Goal: Task Accomplishment & Management: Manage account settings

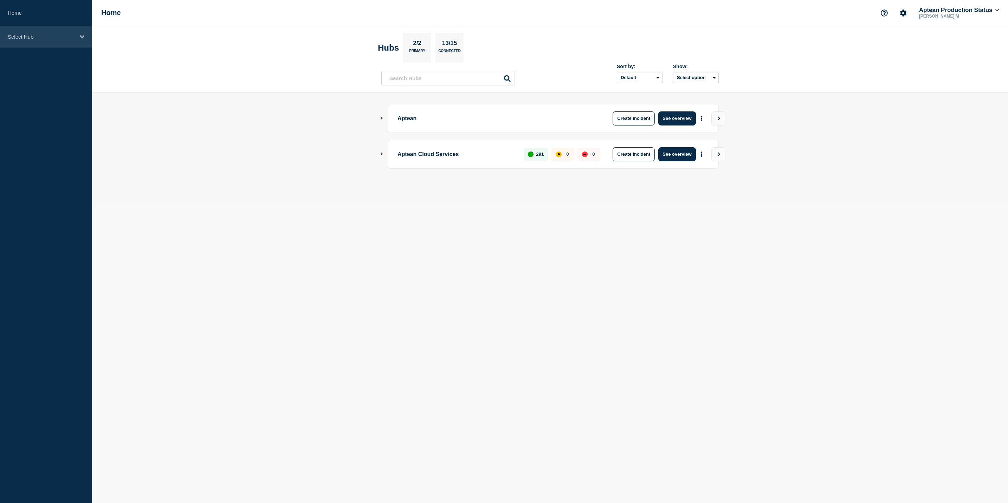
click at [71, 33] on div "Select Hub" at bounding box center [46, 36] width 92 height 21
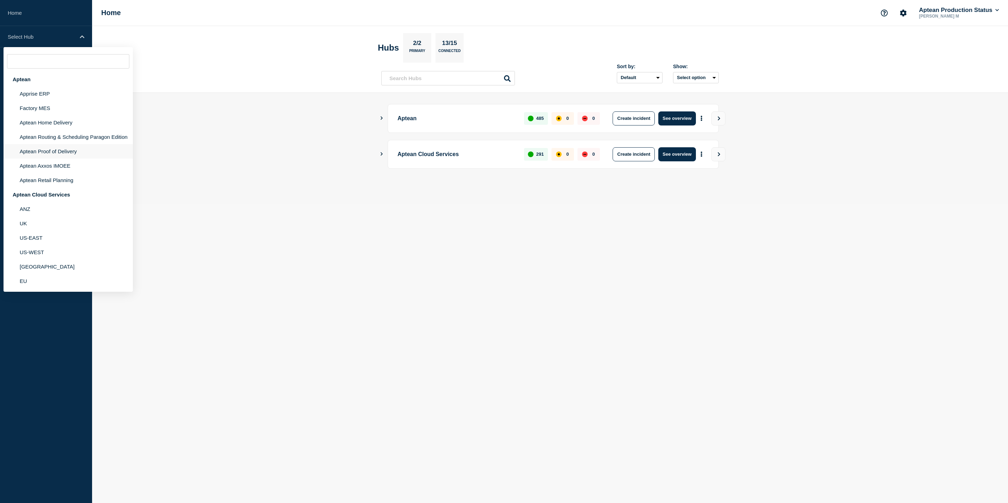
click at [94, 151] on li "Aptean Proof of Delivery" at bounding box center [68, 151] width 129 height 14
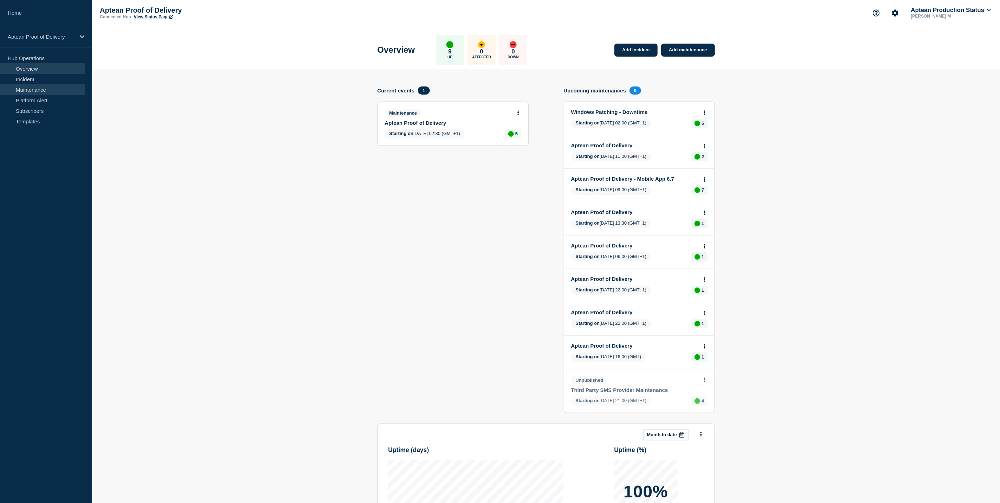
click at [49, 89] on link "Maintenance" at bounding box center [42, 89] width 85 height 11
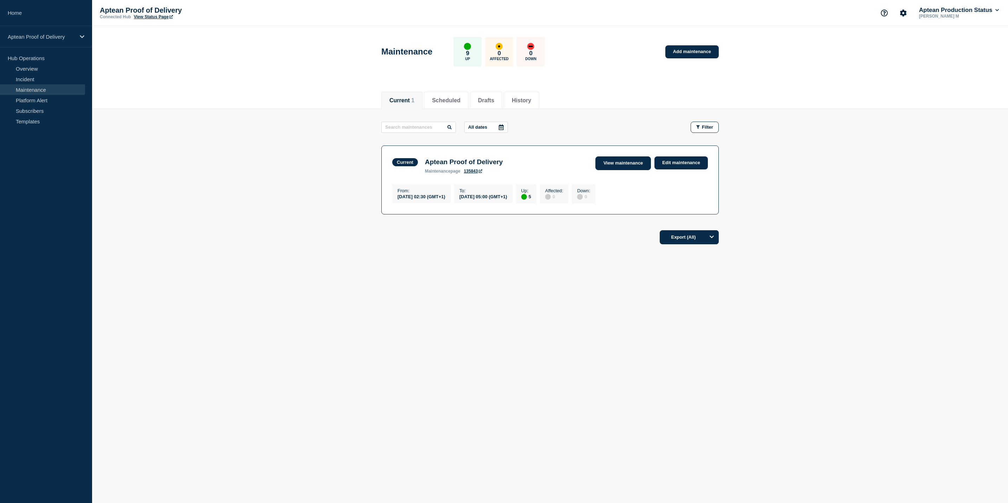
click at [613, 165] on link "View maintenance" at bounding box center [623, 163] width 56 height 14
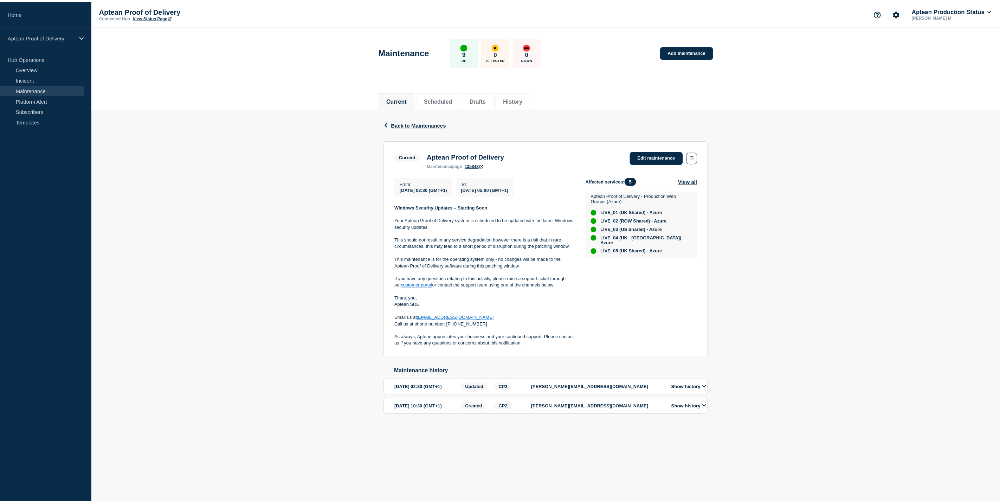
scroll to position [10, 0]
click at [663, 162] on link "Edit maintenance" at bounding box center [661, 157] width 53 height 13
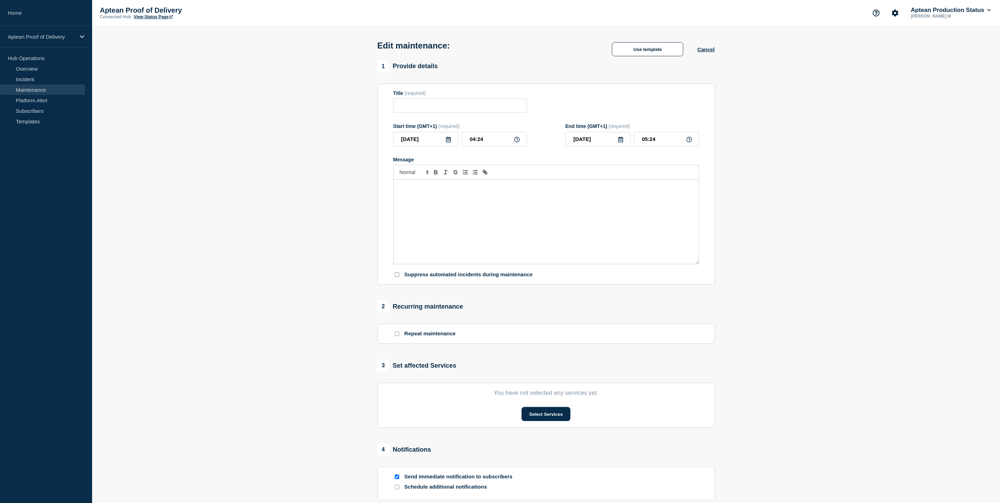
type input "Aptean Proof of Delivery"
type input "02:30"
type input "05:00"
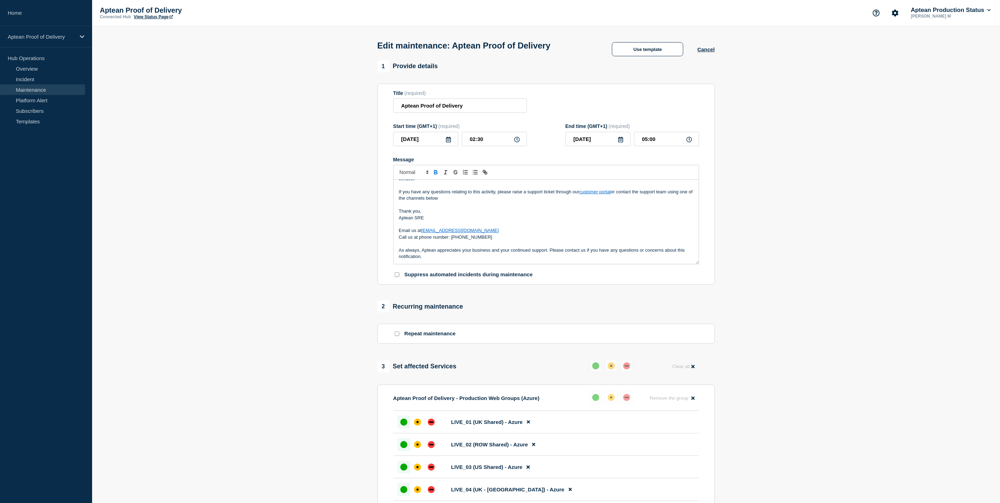
scroll to position [60, 0]
click at [633, 56] on button "Use template" at bounding box center [647, 49] width 71 height 14
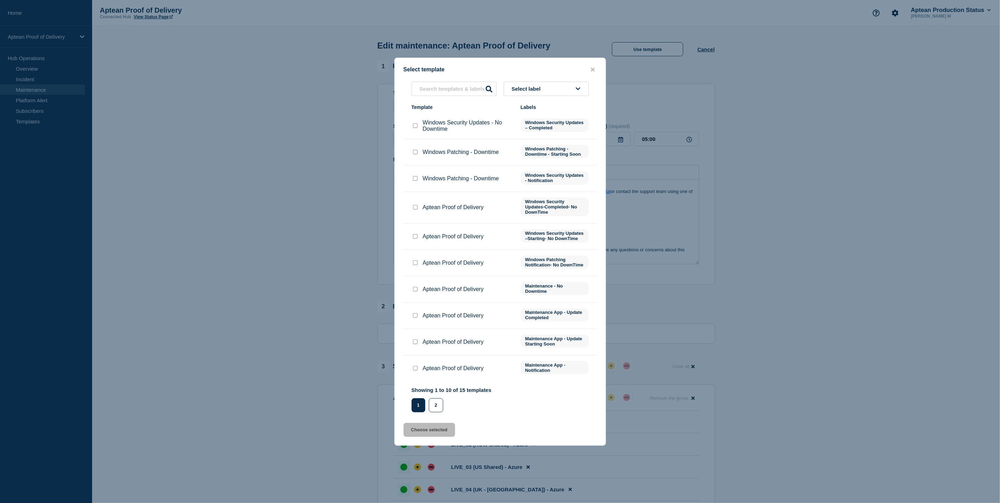
click at [417, 205] on input "Aptean Proof of Delivery checkbox" at bounding box center [415, 207] width 5 height 5
checkbox input "true"
click at [438, 446] on div "Select template Select label Template Labels Windows Security Updates - No Down…" at bounding box center [500, 252] width 212 height 388
click at [437, 437] on button "Choose selected" at bounding box center [430, 430] width 52 height 14
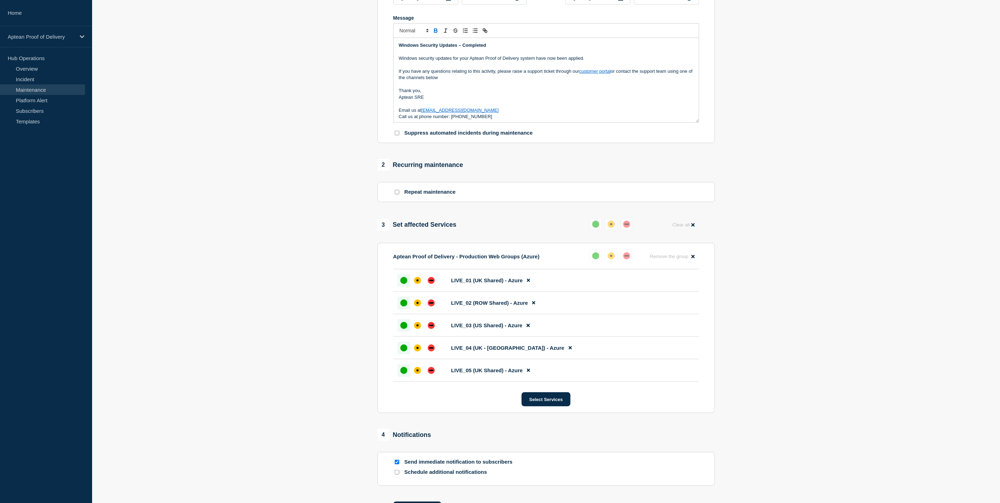
scroll to position [217, 0]
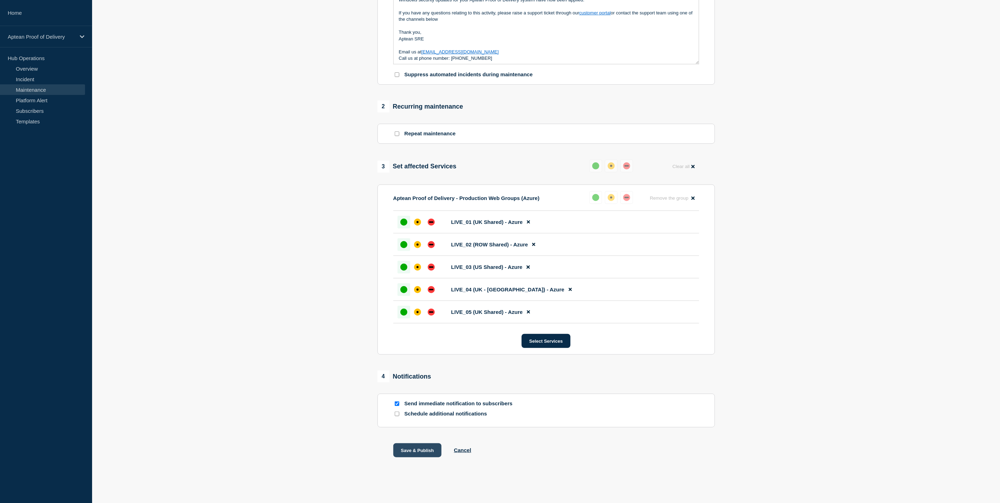
click at [427, 452] on button "Save & Publish" at bounding box center [417, 450] width 49 height 14
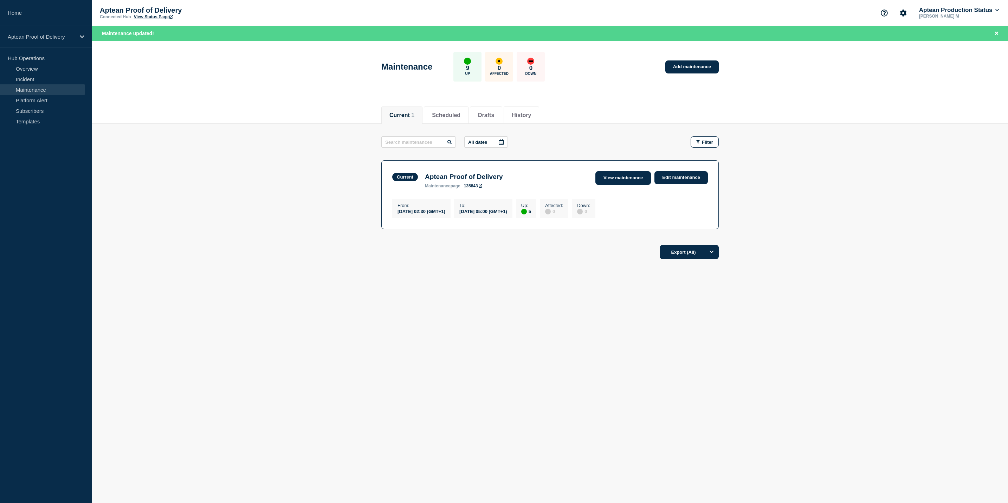
click at [638, 179] on link "View maintenance" at bounding box center [623, 178] width 56 height 14
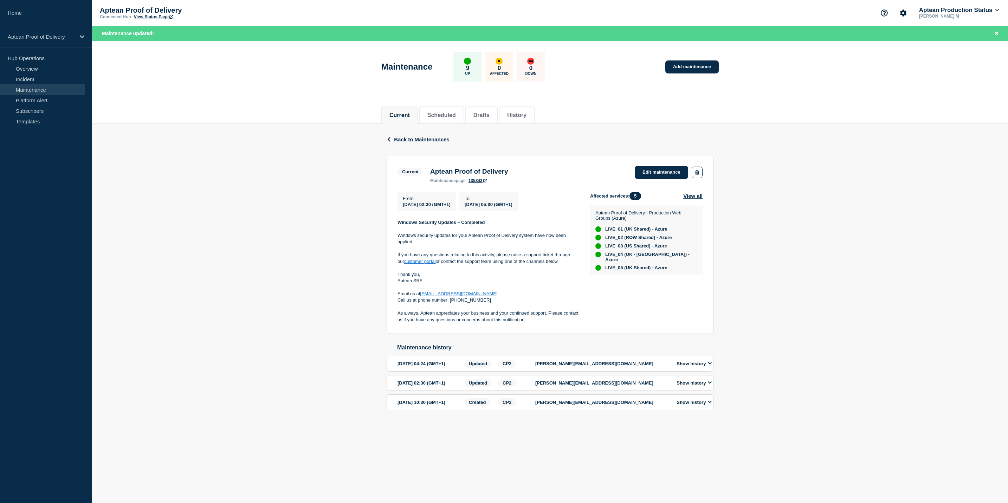
click at [64, 91] on link "Maintenance" at bounding box center [42, 89] width 85 height 11
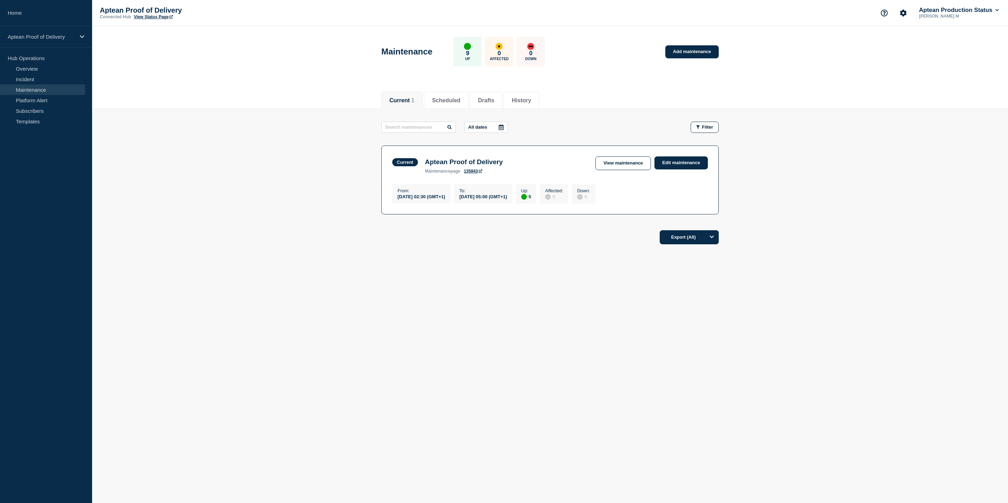
click at [630, 159] on link "View maintenance" at bounding box center [623, 163] width 56 height 14
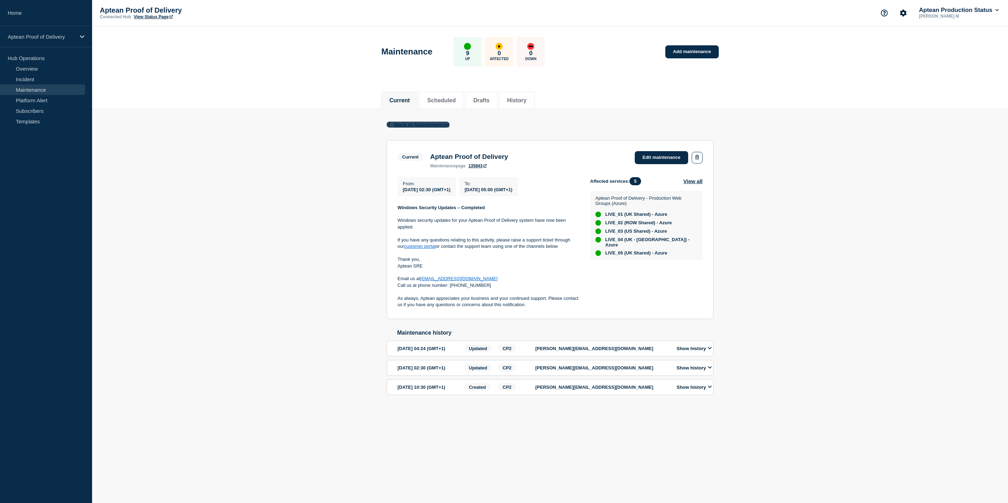
click at [444, 122] on span "Back to Maintenances" at bounding box center [422, 125] width 56 height 6
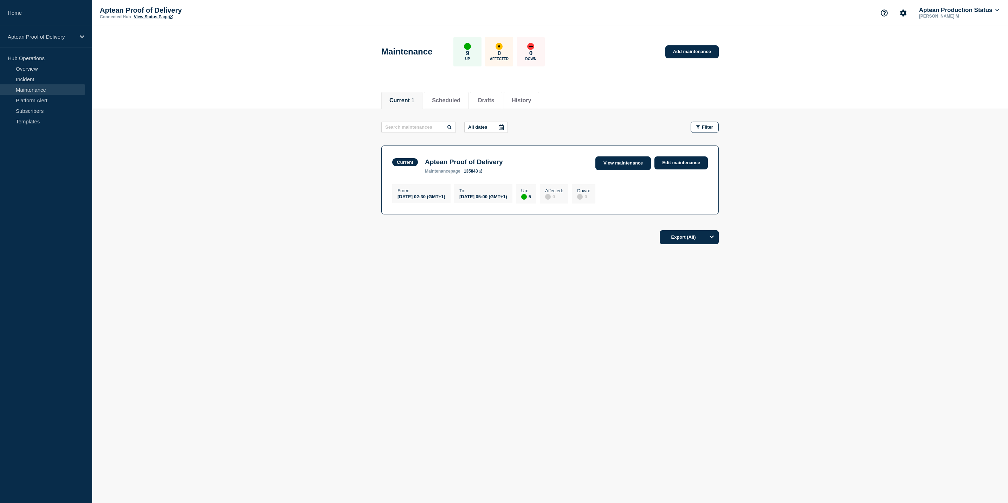
click at [621, 168] on link "View maintenance" at bounding box center [623, 163] width 56 height 14
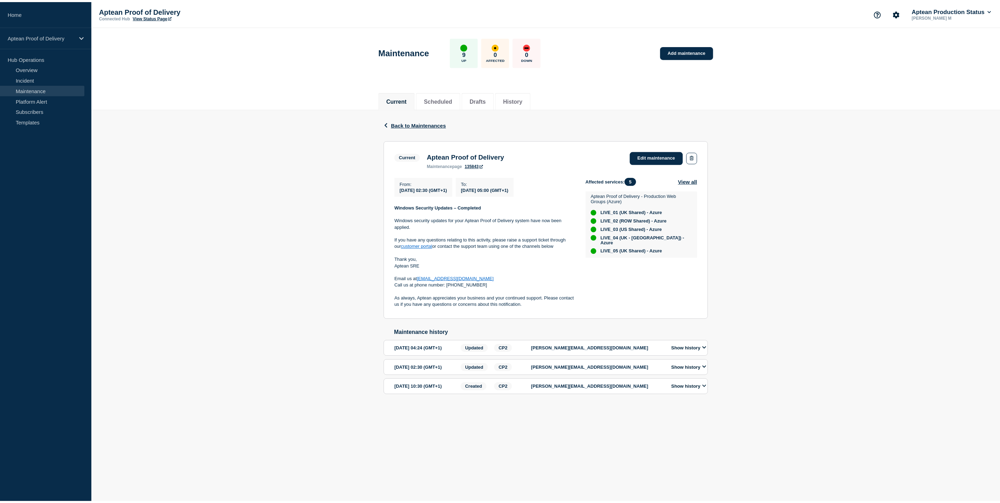
scroll to position [10, 0]
click at [705, 351] on button "Show history" at bounding box center [693, 349] width 39 height 6
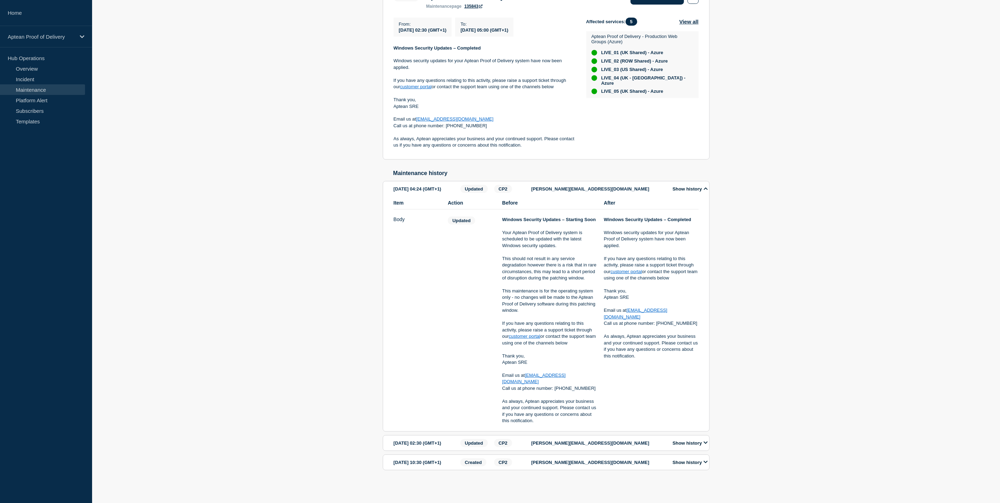
scroll to position [0, 0]
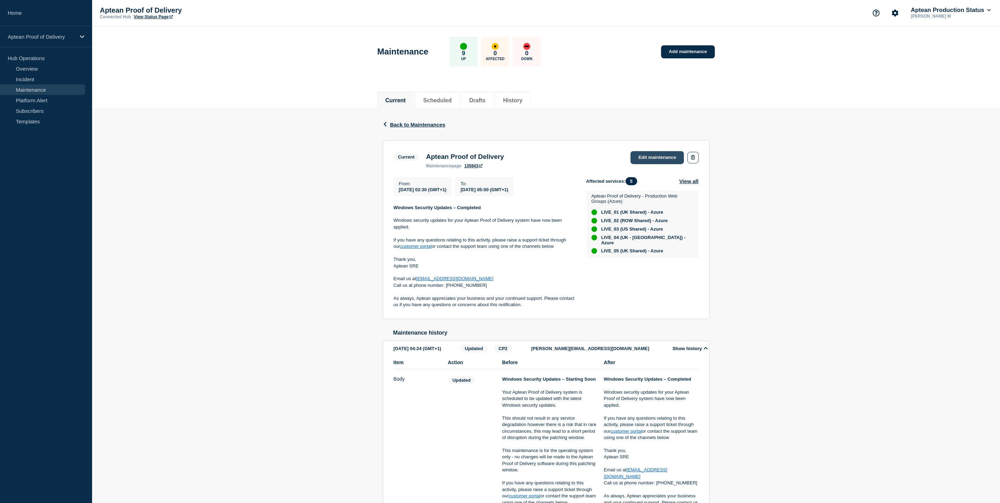
click at [668, 152] on link "Edit maintenance" at bounding box center [657, 157] width 53 height 13
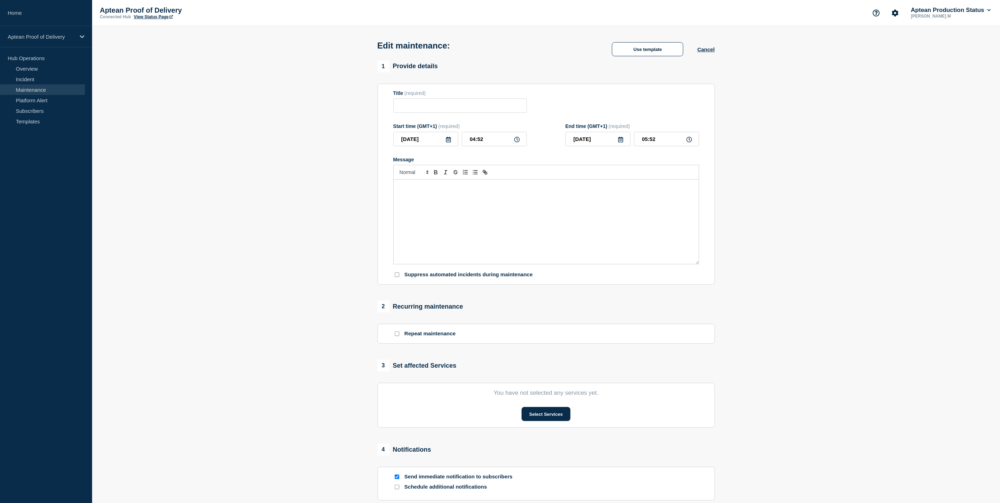
type input "Aptean Proof of Delivery"
type input "02:30"
type input "05:00"
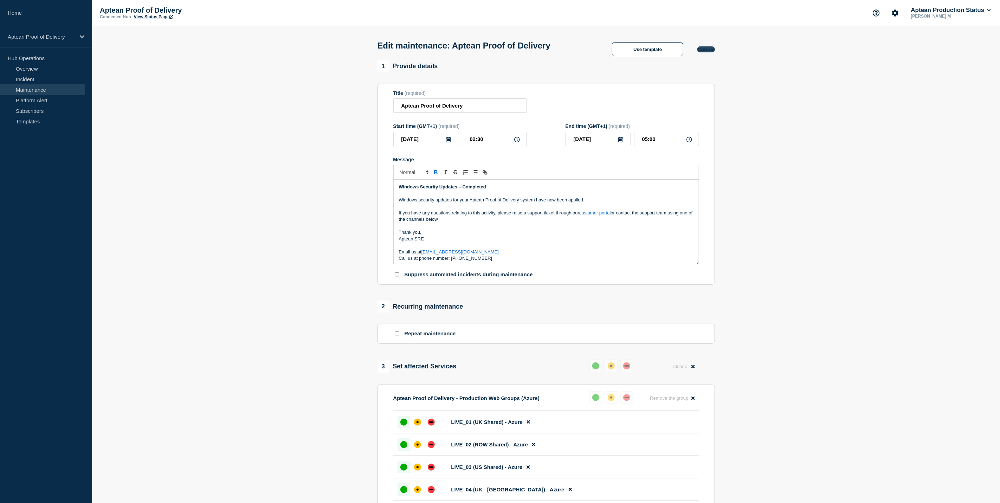
click at [702, 52] on button "Cancel" at bounding box center [705, 49] width 17 height 6
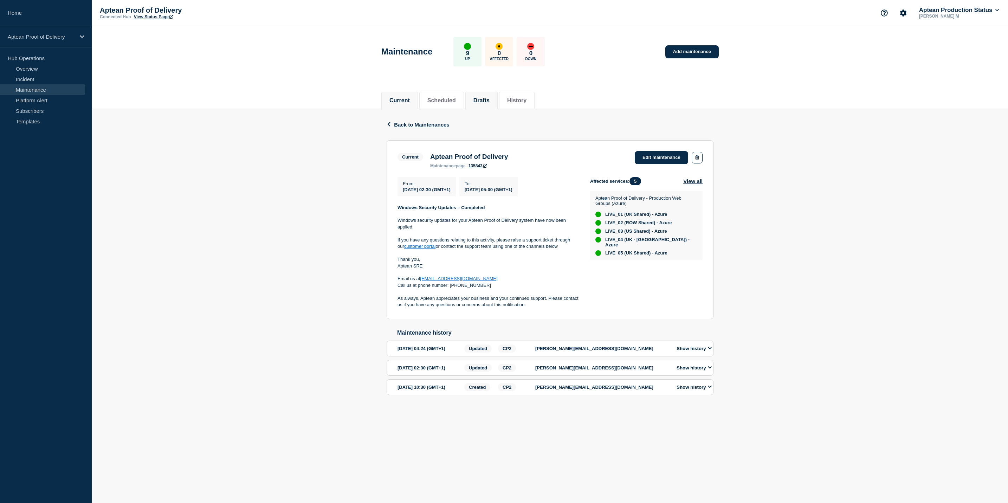
click at [481, 98] on button "Drafts" at bounding box center [481, 100] width 16 height 6
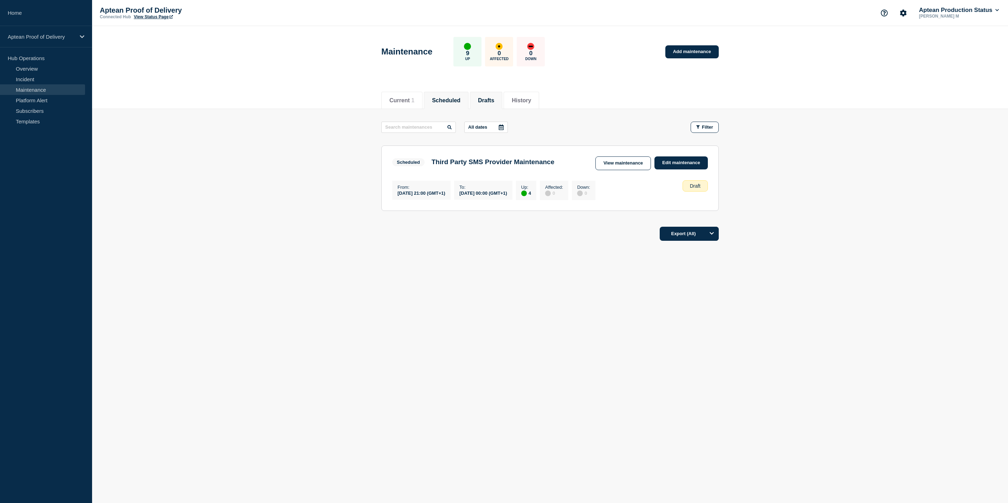
click at [460, 103] on button "Scheduled" at bounding box center [446, 100] width 28 height 6
